Goal: Check status: Check status

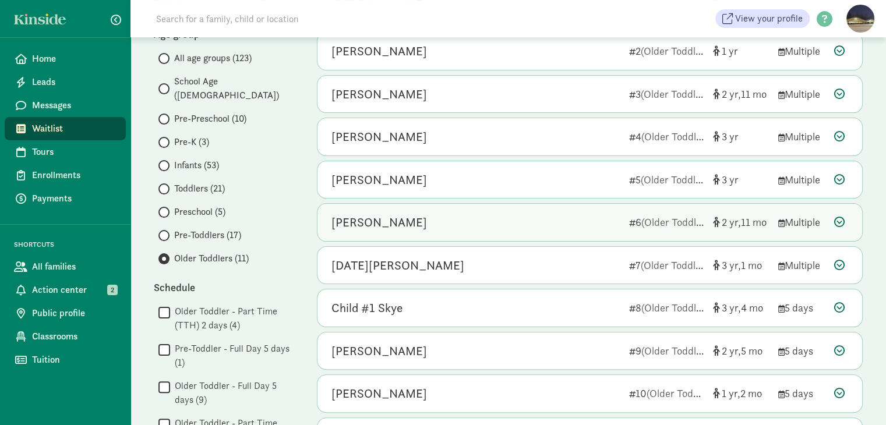
scroll to position [167, 0]
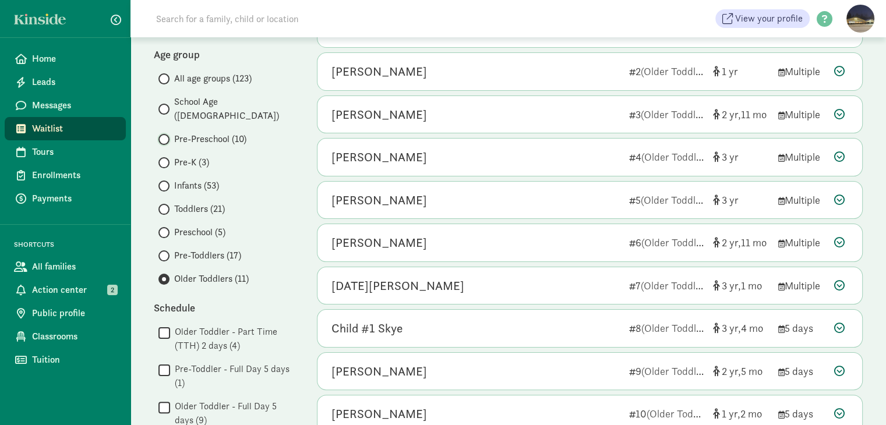
click at [165, 136] on input "Pre-Preschool (10)" at bounding box center [162, 140] width 8 height 8
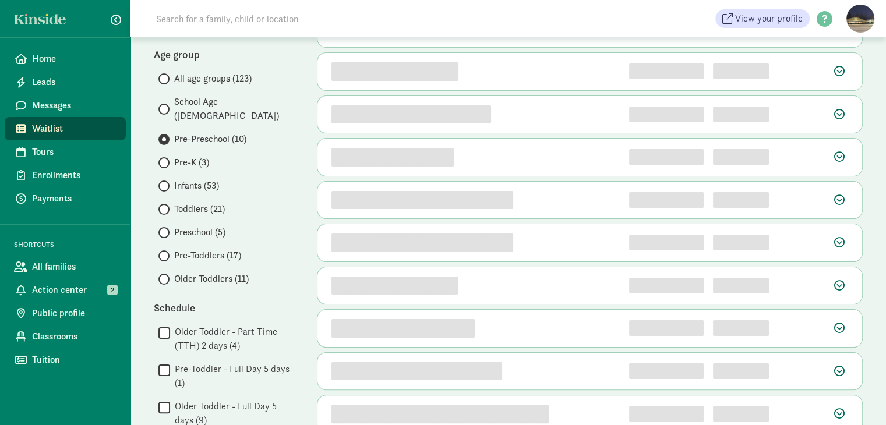
scroll to position [0, 0]
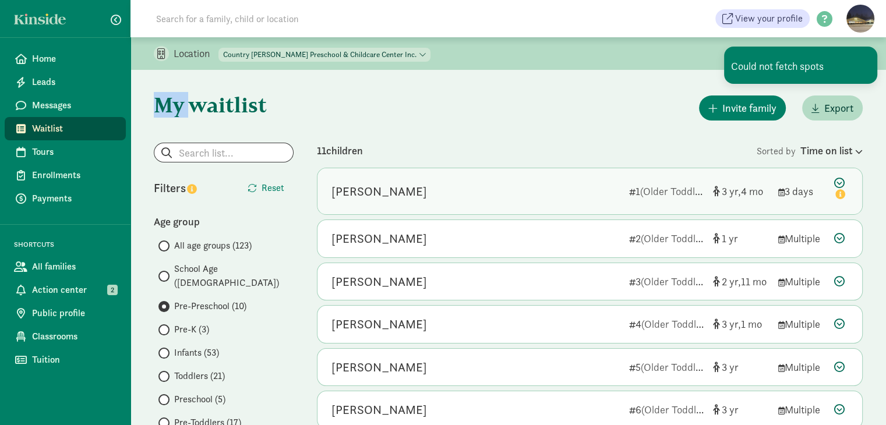
click at [424, 170] on div "[PERSON_NAME] 1 (Older Toddlers) 3 4 3 days" at bounding box center [590, 191] width 545 height 46
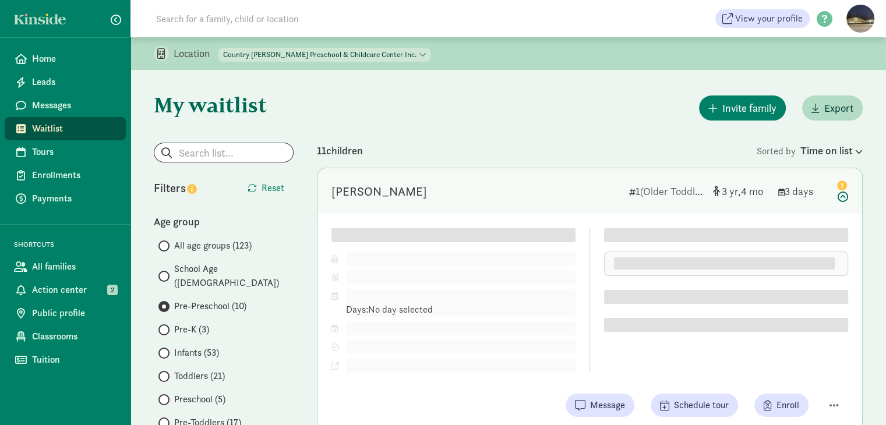
click at [205, 299] on span "Pre-Preschool (10)" at bounding box center [210, 306] width 72 height 14
click at [166, 303] on input "Pre-Preschool (10)" at bounding box center [162, 307] width 8 height 8
click at [844, 193] on icon at bounding box center [841, 190] width 14 height 24
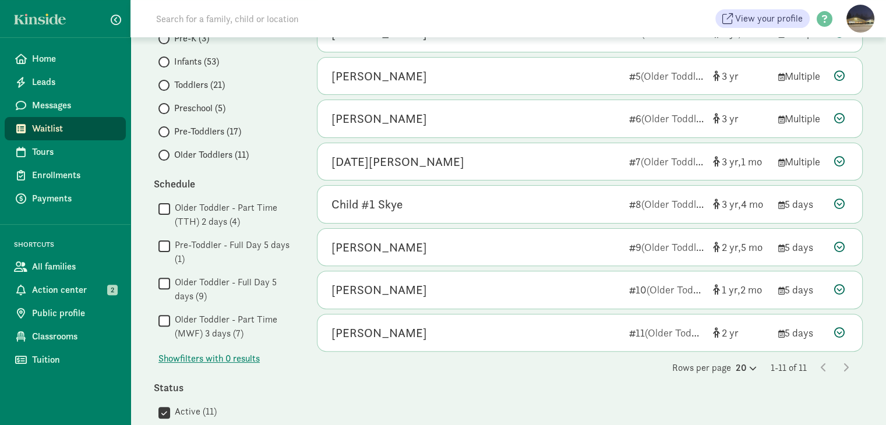
scroll to position [291, 0]
click at [841, 329] on icon at bounding box center [839, 332] width 10 height 10
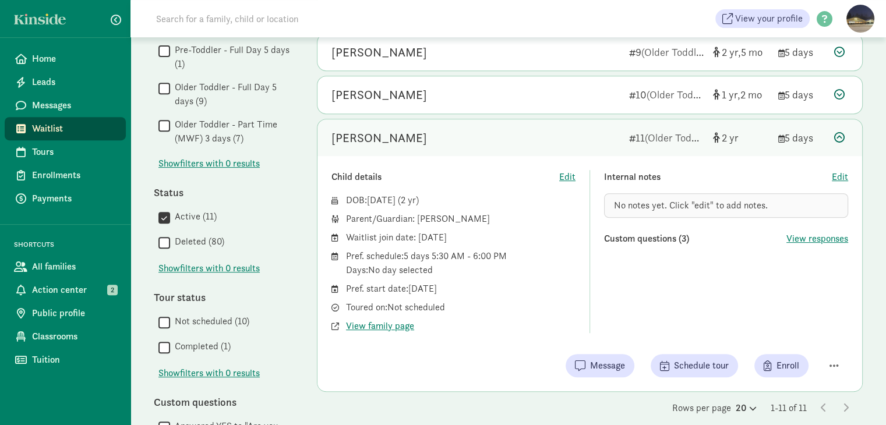
scroll to position [466, 0]
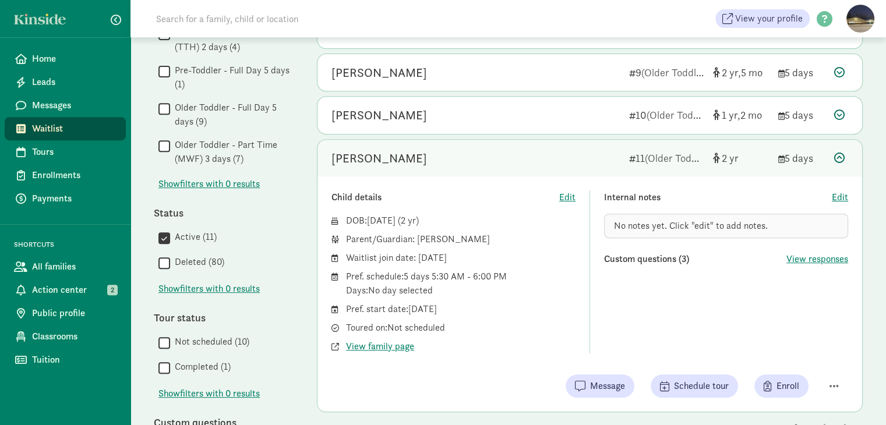
click at [836, 158] on icon at bounding box center [839, 158] width 10 height 10
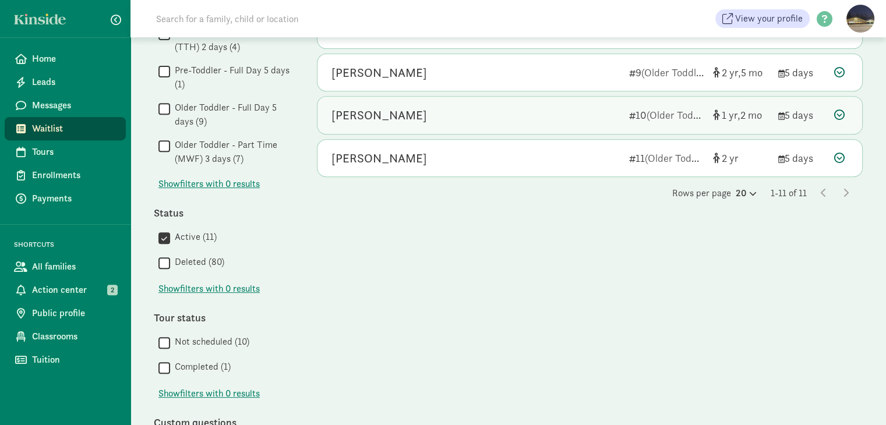
click at [841, 118] on icon at bounding box center [839, 115] width 10 height 10
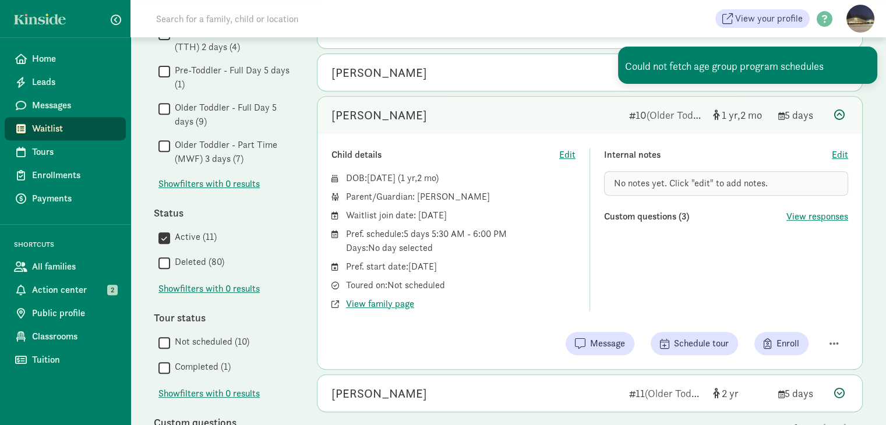
click at [841, 117] on icon at bounding box center [839, 115] width 10 height 10
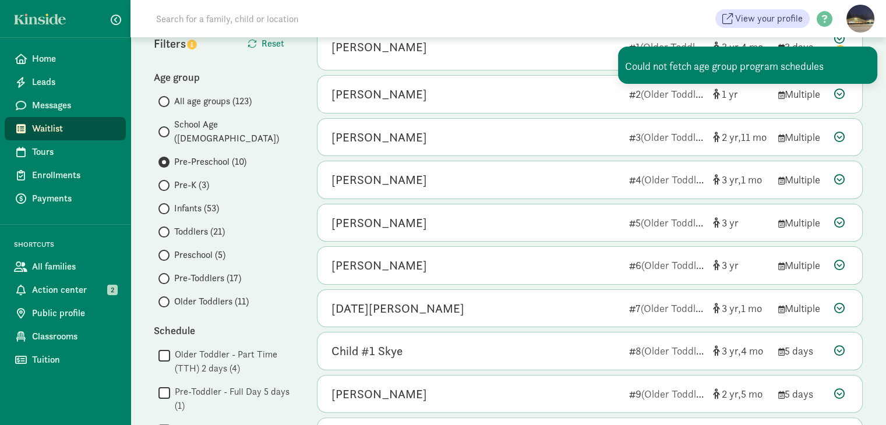
scroll to position [117, 0]
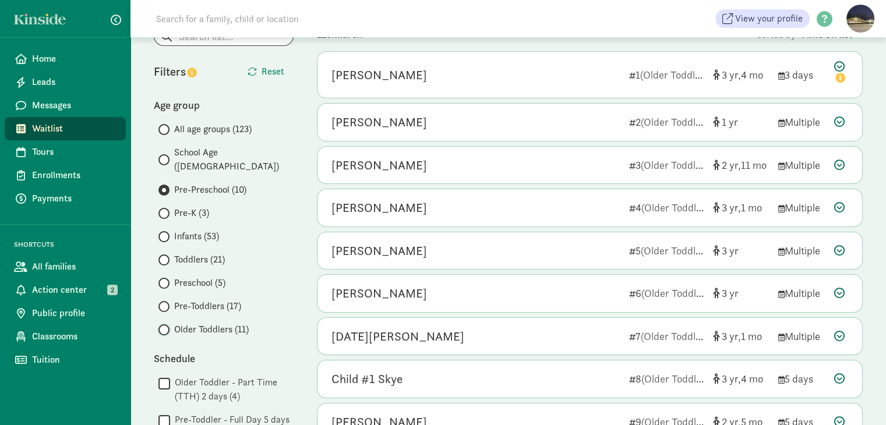
click at [165, 326] on input "Older Toddlers (11)" at bounding box center [162, 330] width 8 height 8
click at [164, 156] on input "School Age ([DEMOGRAPHIC_DATA])" at bounding box center [162, 160] width 8 height 8
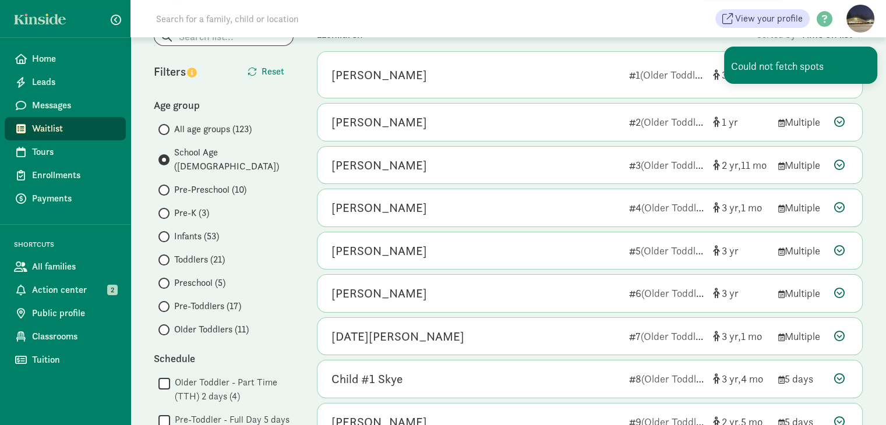
scroll to position [0, 0]
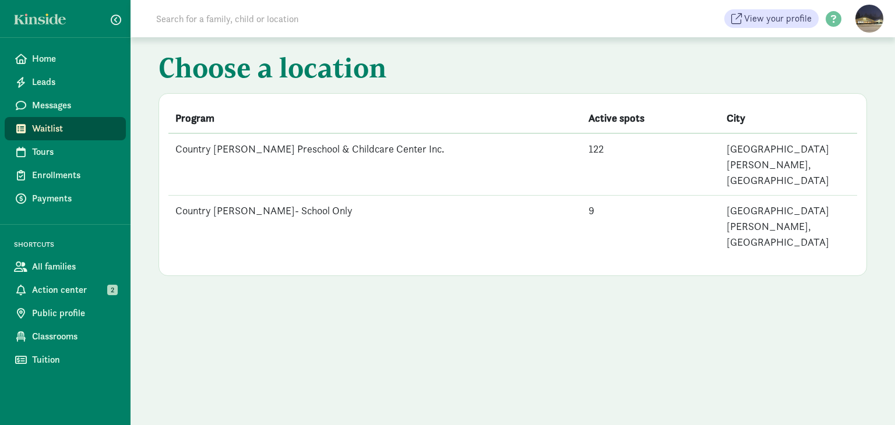
click at [302, 150] on td "Country [PERSON_NAME] Preschool & Childcare Center Inc." at bounding box center [374, 164] width 413 height 62
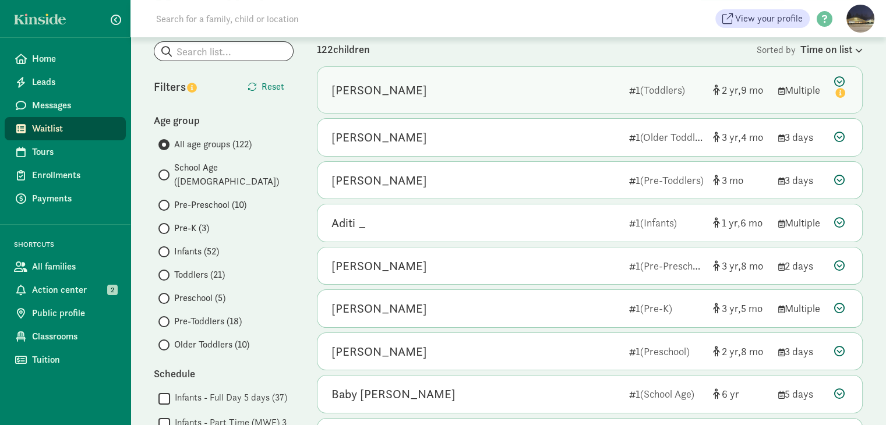
scroll to position [117, 0]
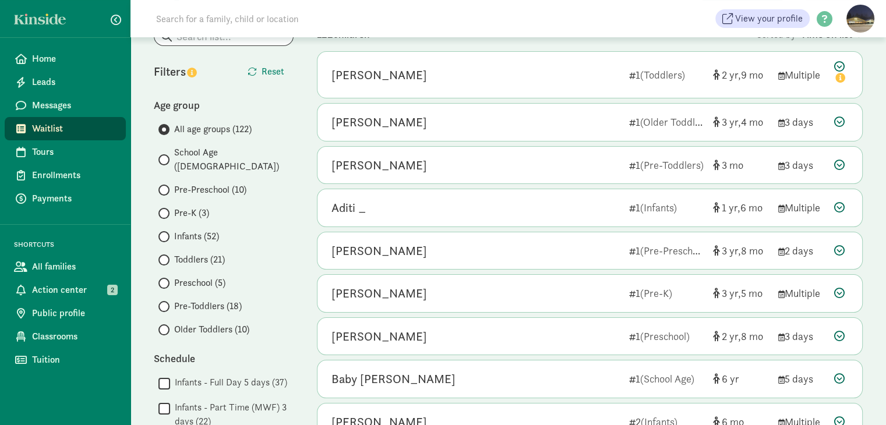
click at [196, 323] on span "Older Toddlers (10)" at bounding box center [211, 330] width 75 height 14
click at [166, 326] on input "Older Toddlers (10)" at bounding box center [162, 330] width 8 height 8
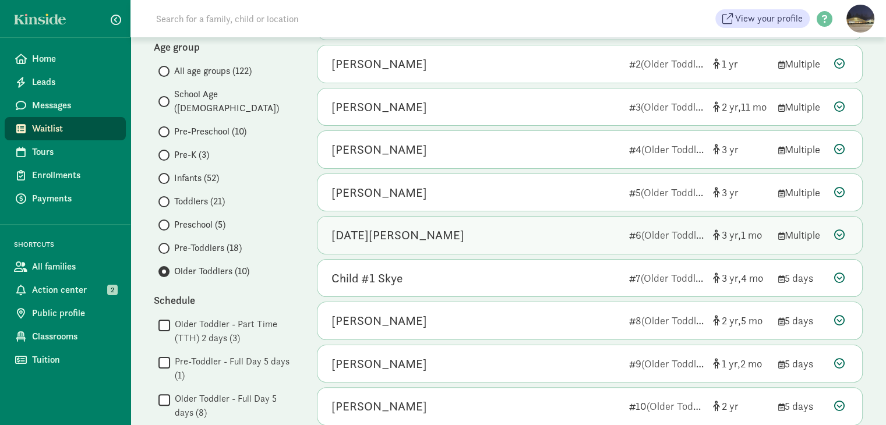
scroll to position [0, 0]
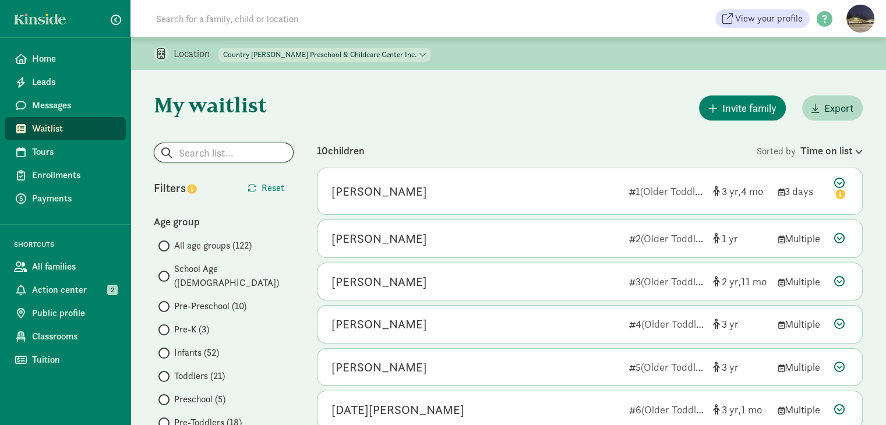
click at [233, 156] on input "search" at bounding box center [223, 152] width 139 height 19
type input "k"
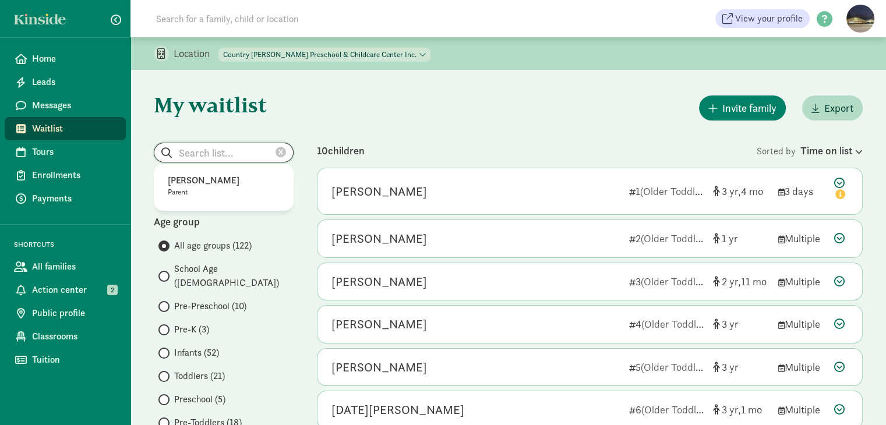
radio input "true"
radio input "false"
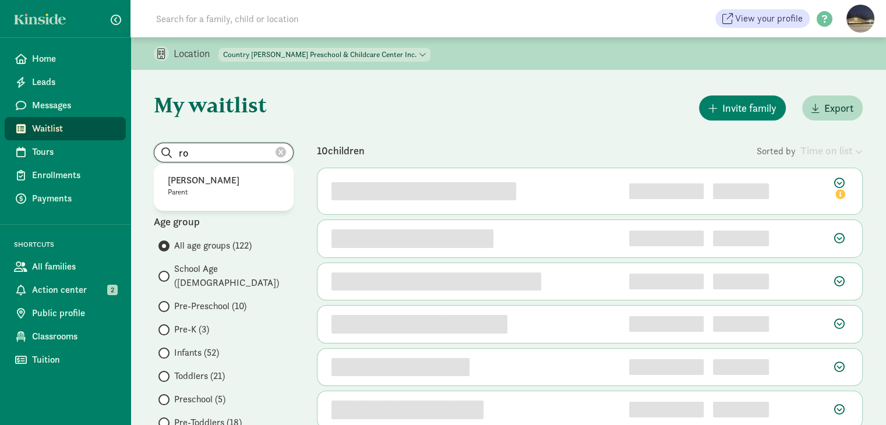
type input "r"
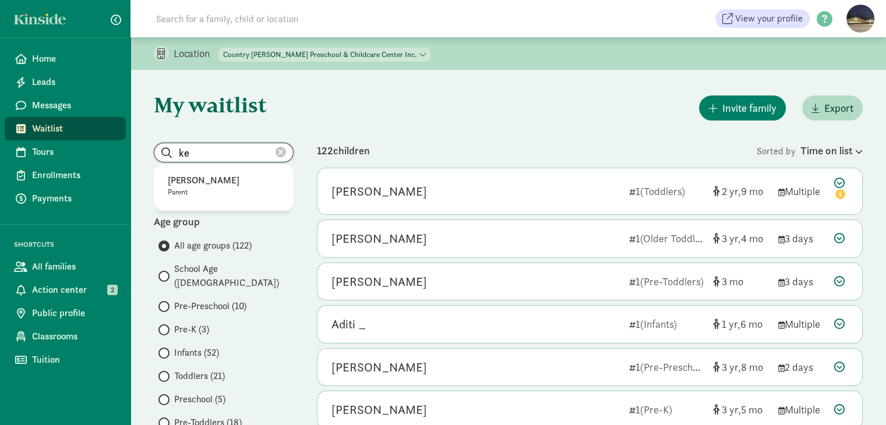
type input "k"
